Goal: Information Seeking & Learning: Learn about a topic

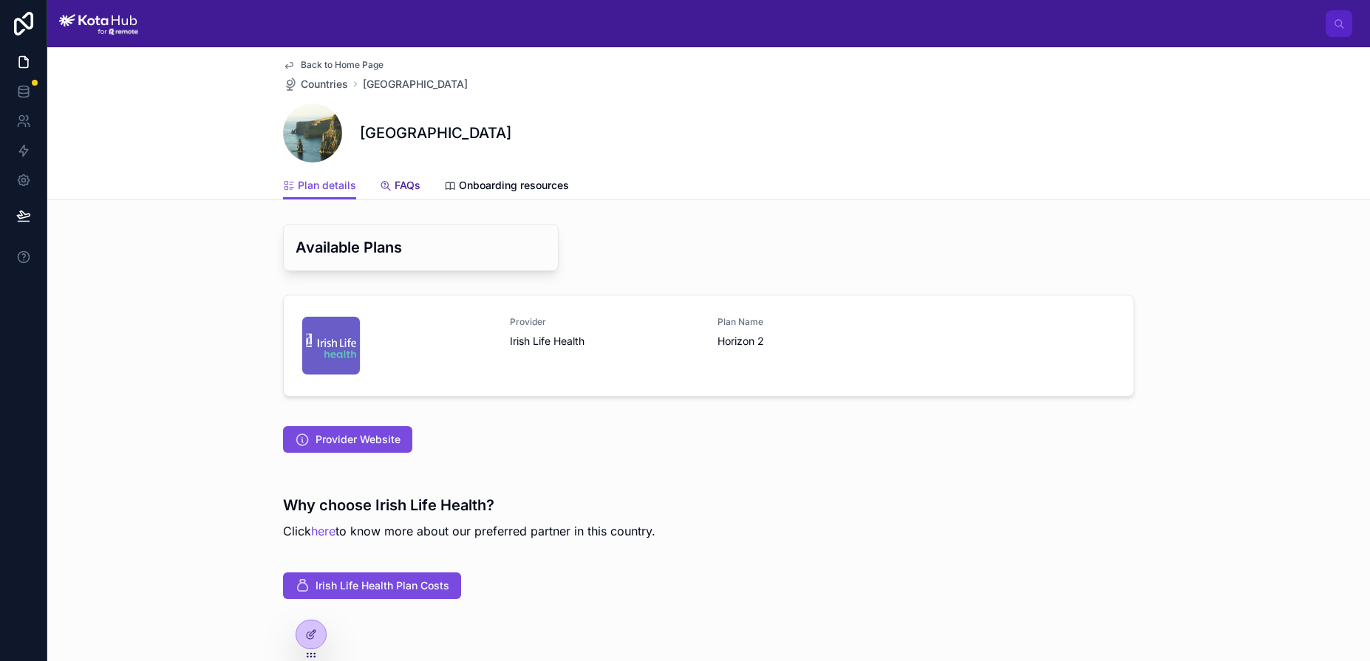
click at [409, 191] on span "FAQs" at bounding box center [408, 185] width 26 height 15
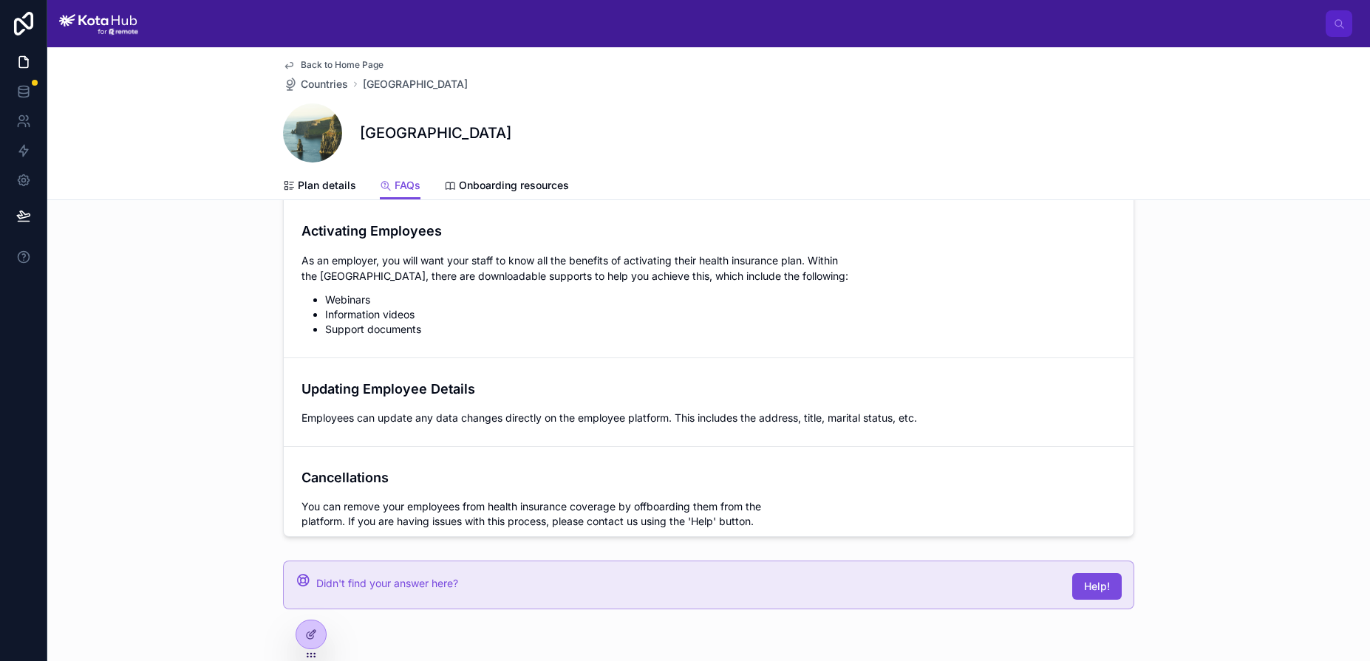
scroll to position [1772, 0]
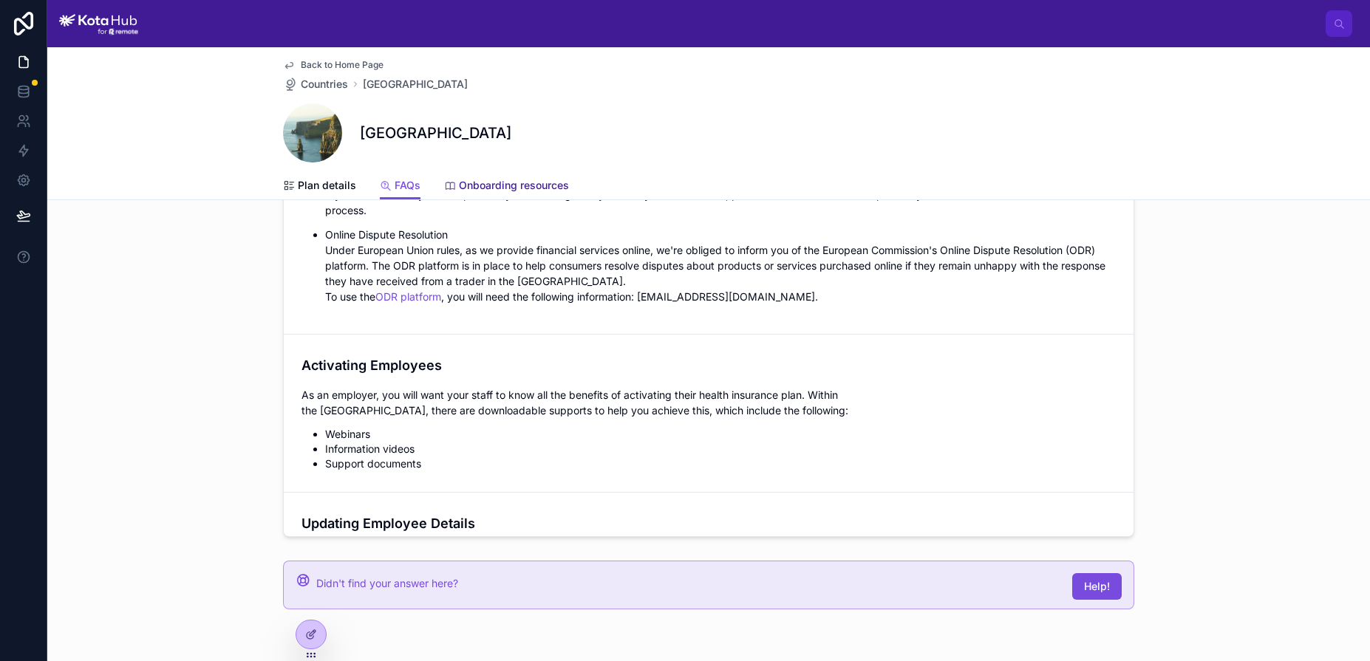
click at [496, 191] on span "Onboarding resources" at bounding box center [514, 185] width 110 height 15
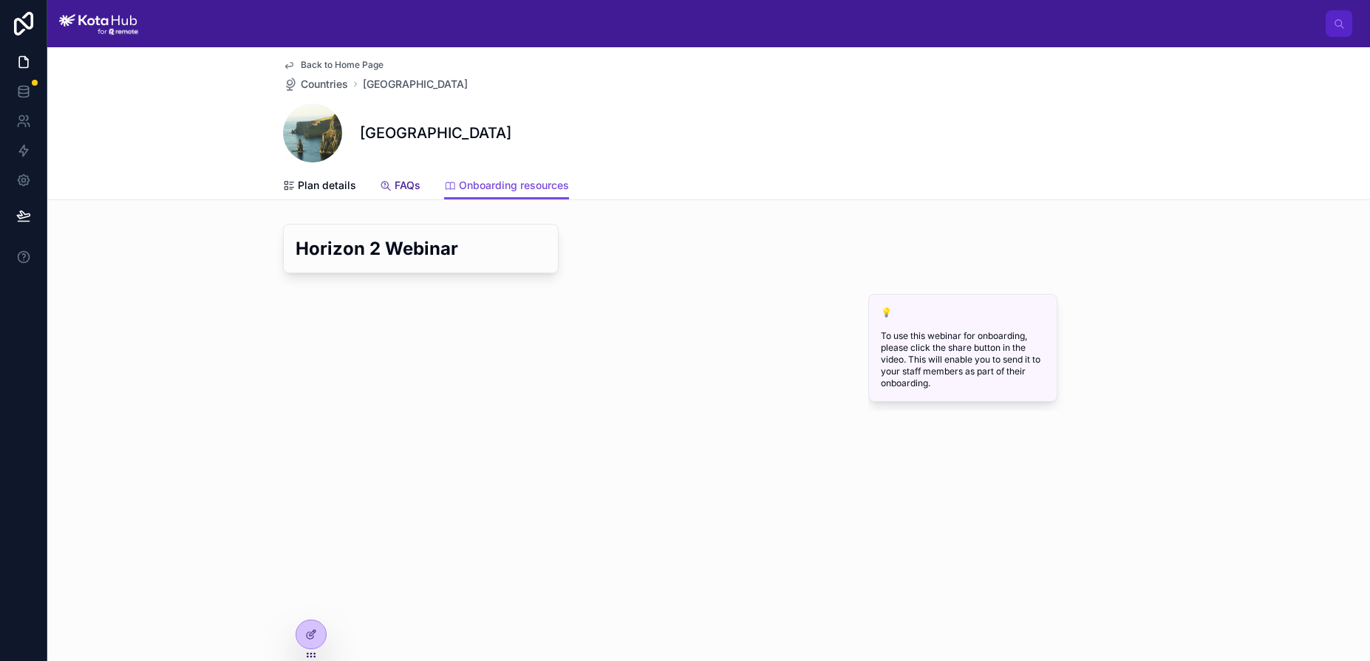
click at [407, 192] on span "FAQs" at bounding box center [408, 185] width 26 height 15
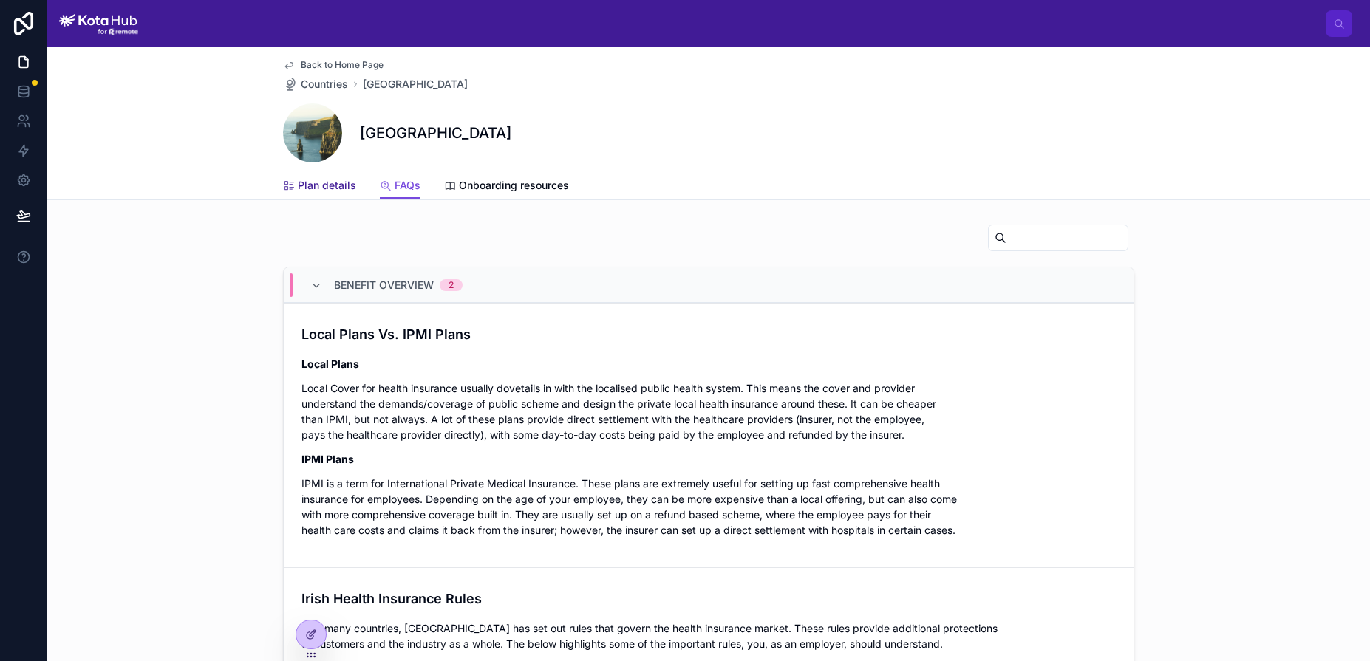
click at [333, 182] on span "Plan details" at bounding box center [327, 185] width 58 height 15
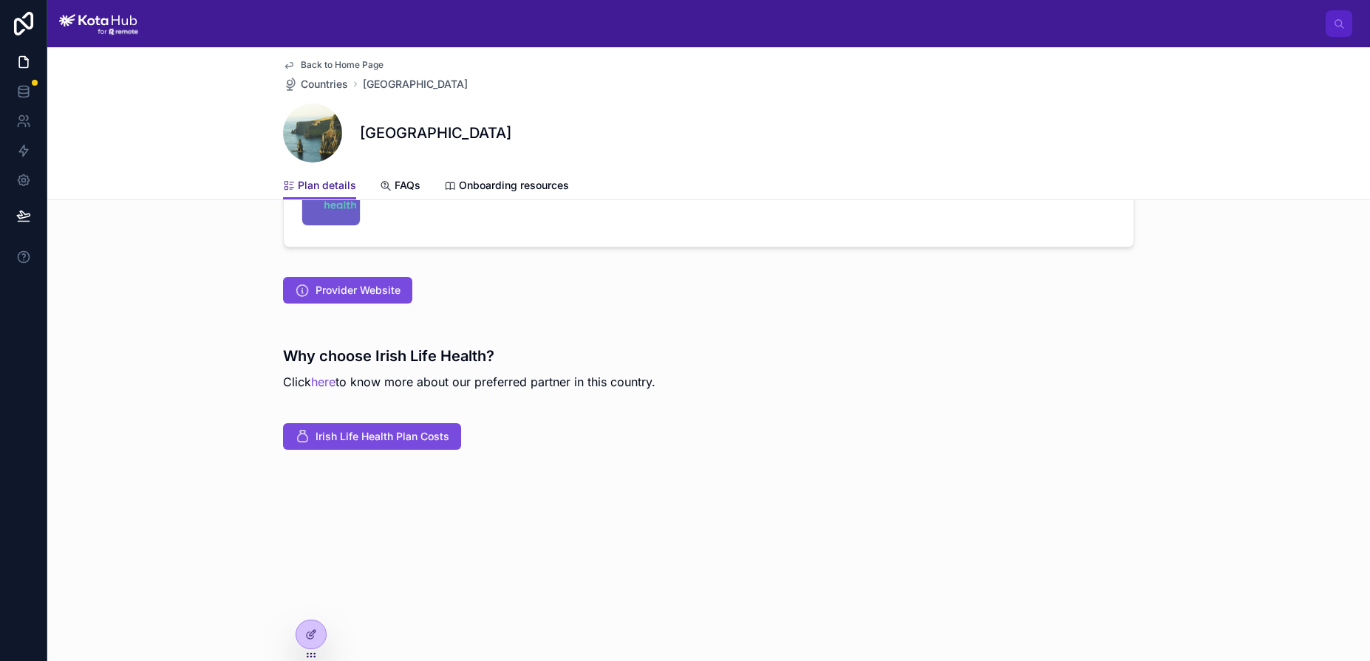
scroll to position [142, 0]
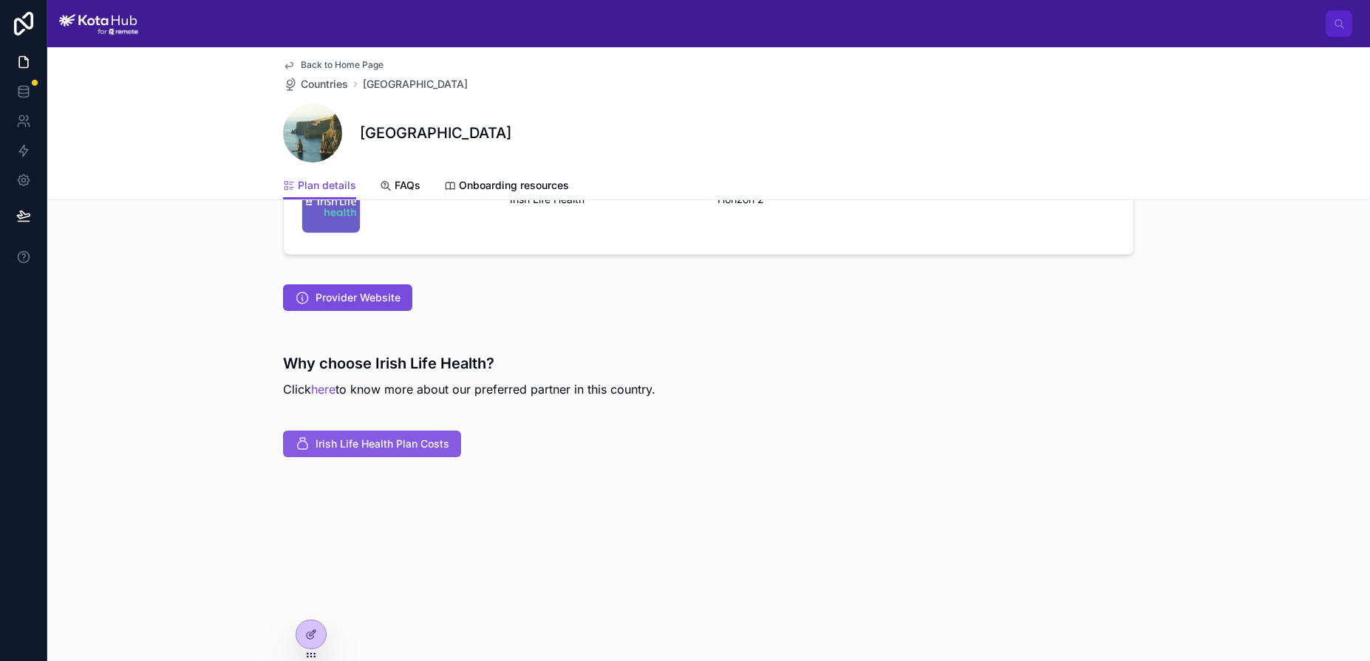
click at [408, 433] on button "Irish Life Health Plan Costs" at bounding box center [372, 444] width 178 height 27
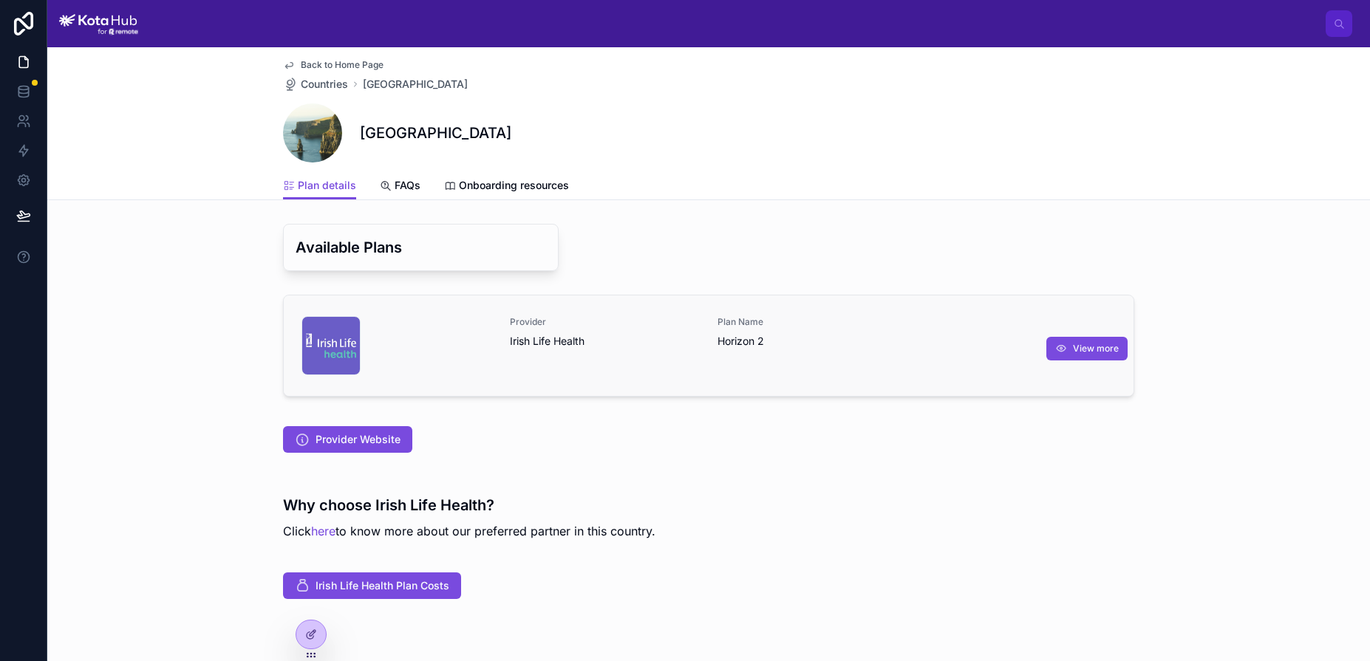
click at [1066, 361] on div "download-(4) .jpeg Provider Irish Life Health Plan Name Horizon 2" at bounding box center [708, 345] width 814 height 59
